Goal: Task Accomplishment & Management: Manage account settings

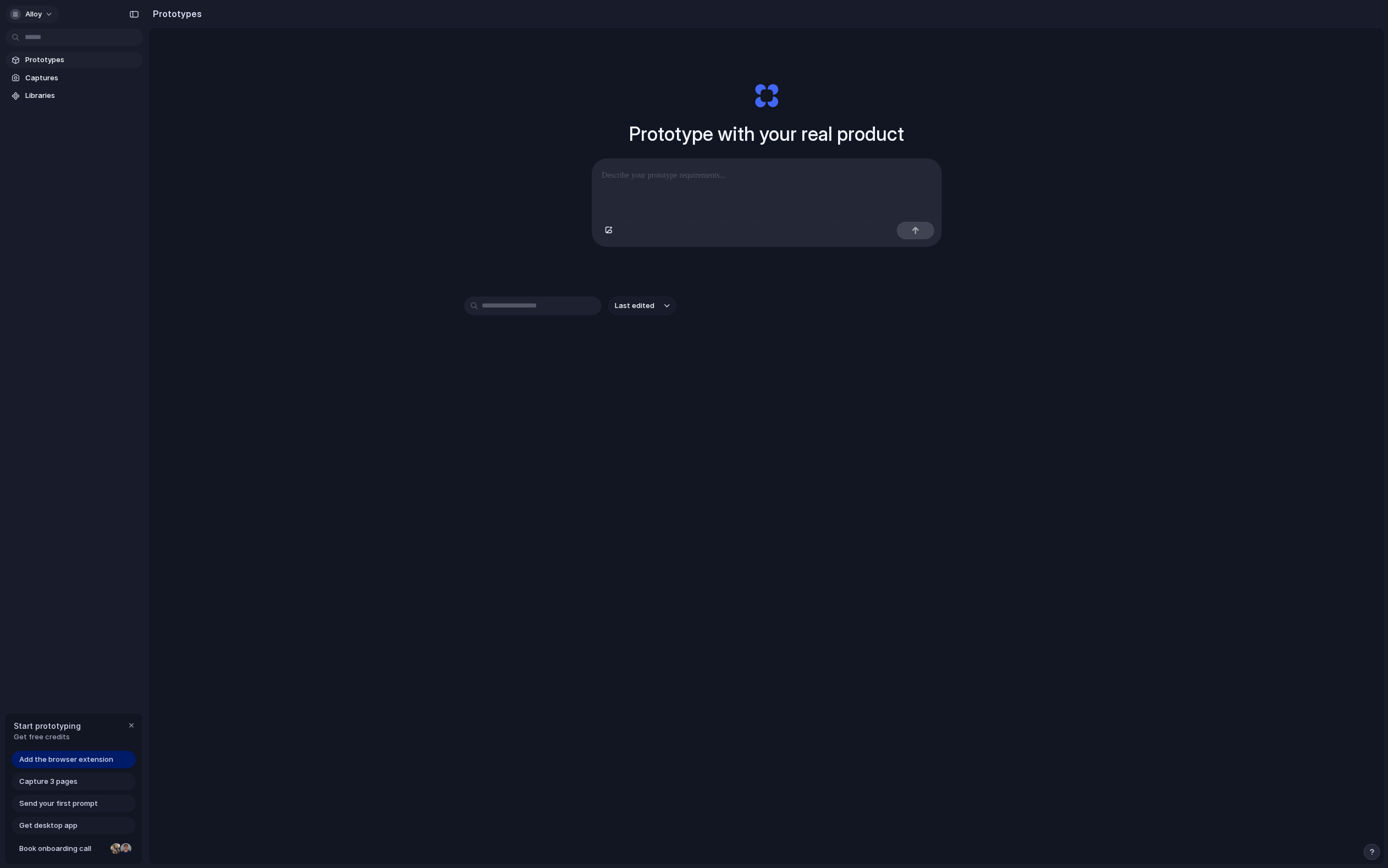
click at [36, 15] on span "alloy" at bounding box center [34, 14] width 17 height 11
click at [45, 36] on span "Settings" at bounding box center [40, 39] width 30 height 11
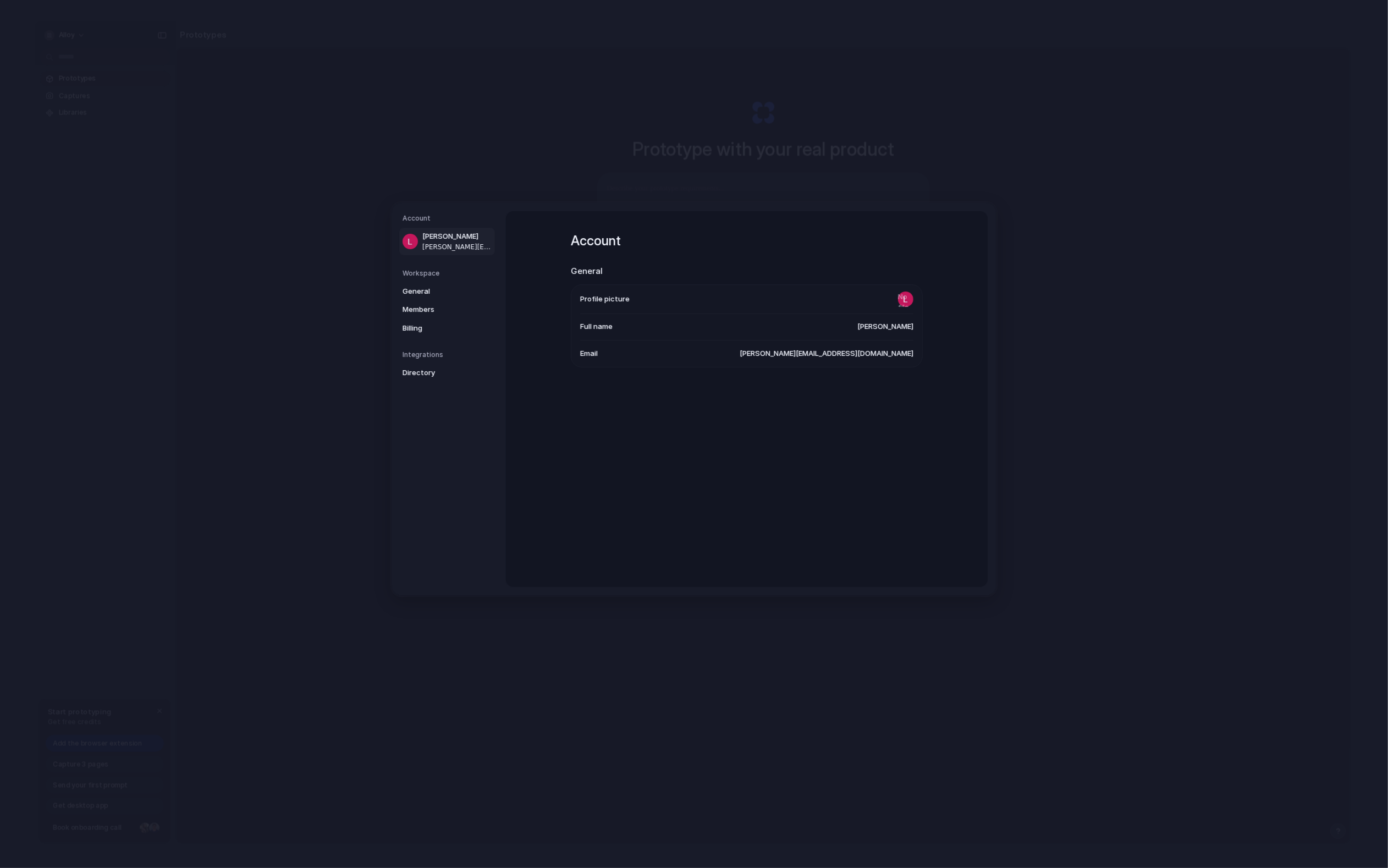
click at [437, 281] on div "Workspace General Members Billing" at bounding box center [449, 303] width 93 height 69
click at [437, 294] on span "General" at bounding box center [438, 292] width 71 height 11
click at [437, 310] on span "Members" at bounding box center [438, 310] width 71 height 11
